Goal: Find specific page/section: Find specific page/section

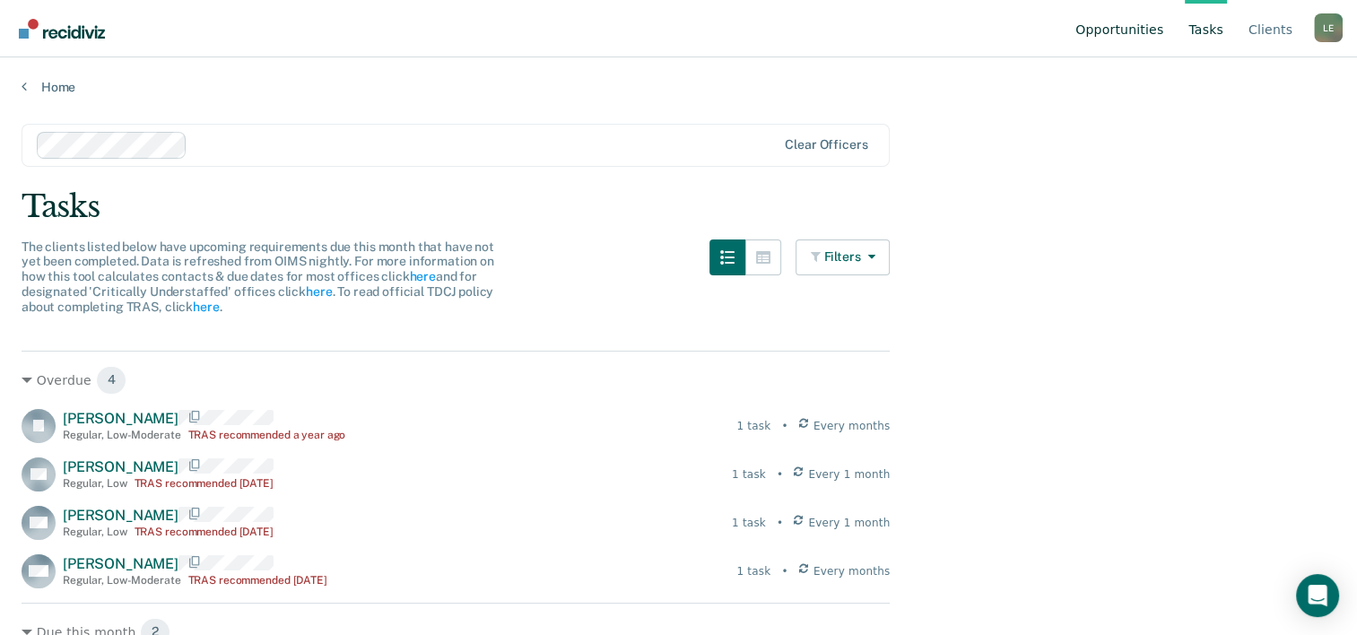
click at [1156, 24] on link "Opportunities" at bounding box center [1118, 28] width 95 height 57
